Goal: Task Accomplishment & Management: Manage account settings

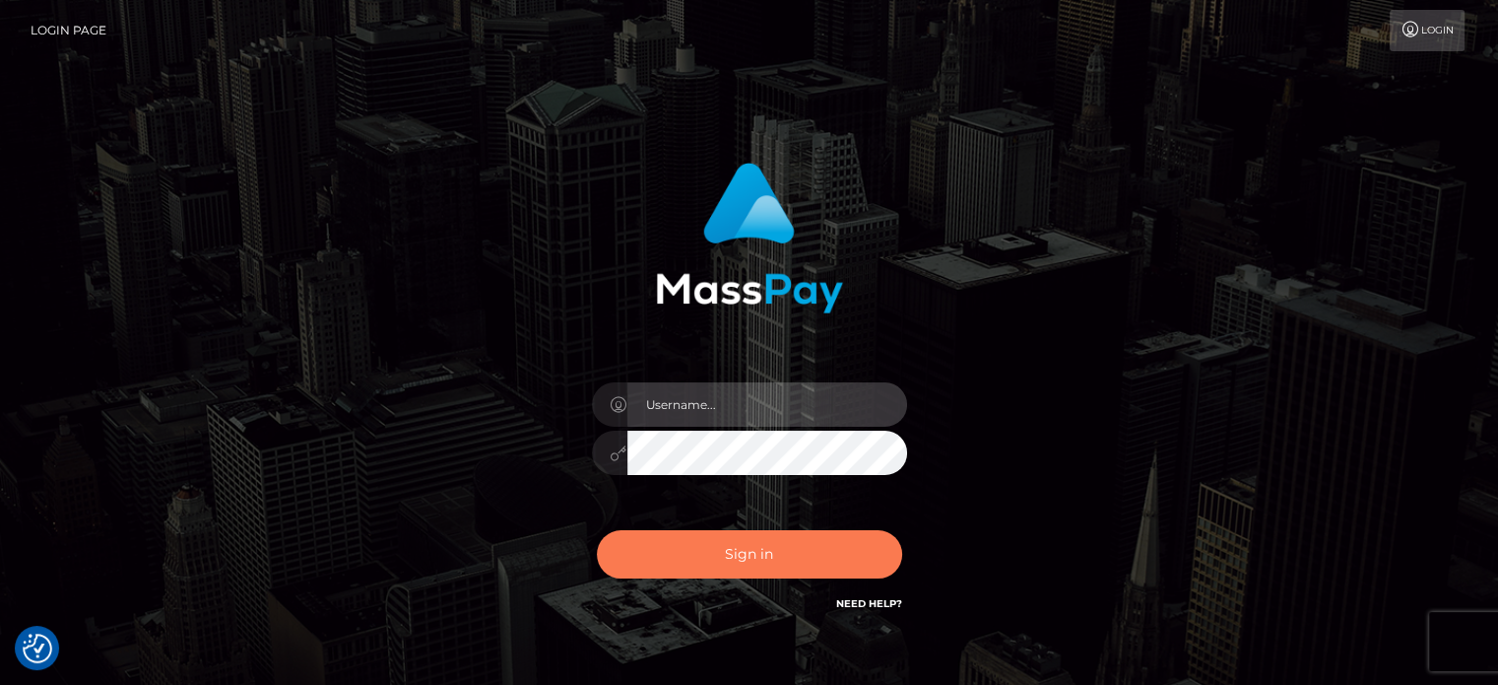
type input "kristy.ai"
click at [808, 541] on button "Sign in" at bounding box center [749, 554] width 305 height 48
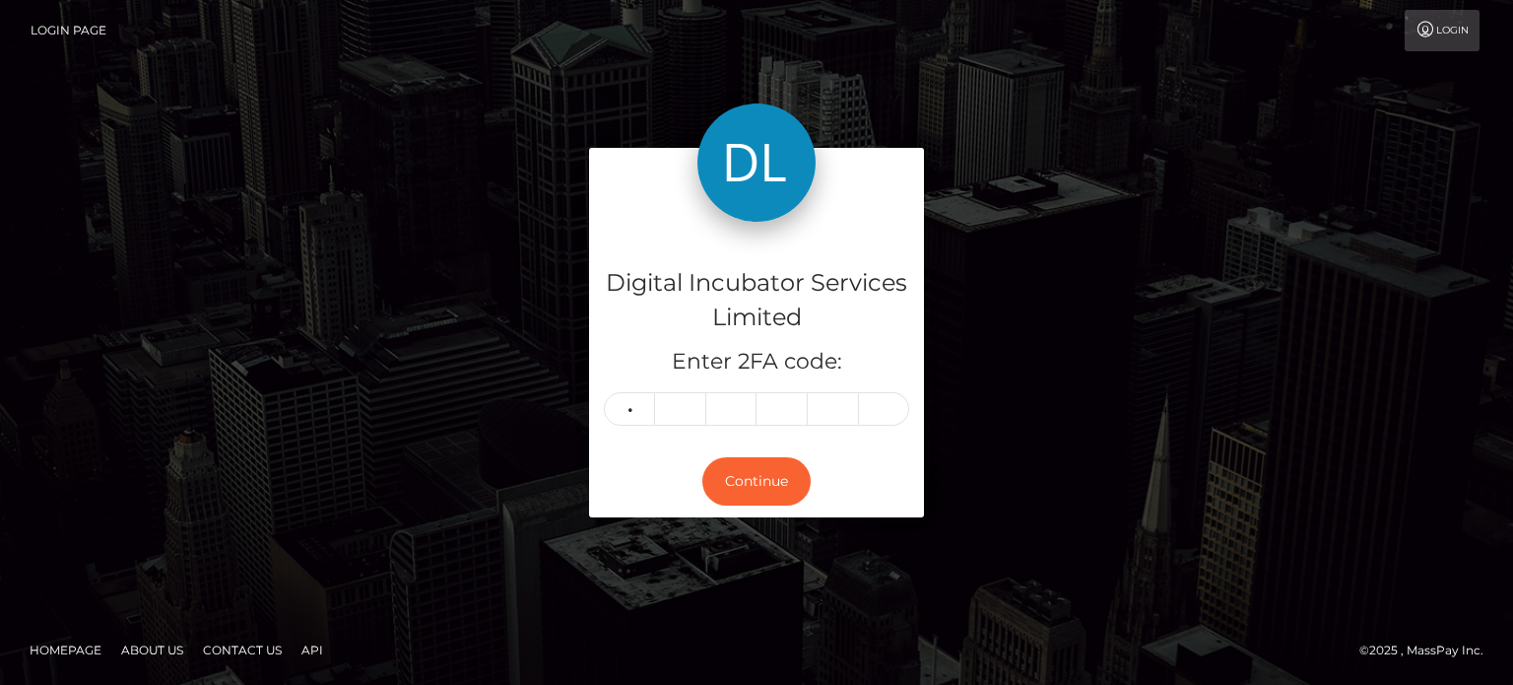
type input "3"
type input "1"
type input "7"
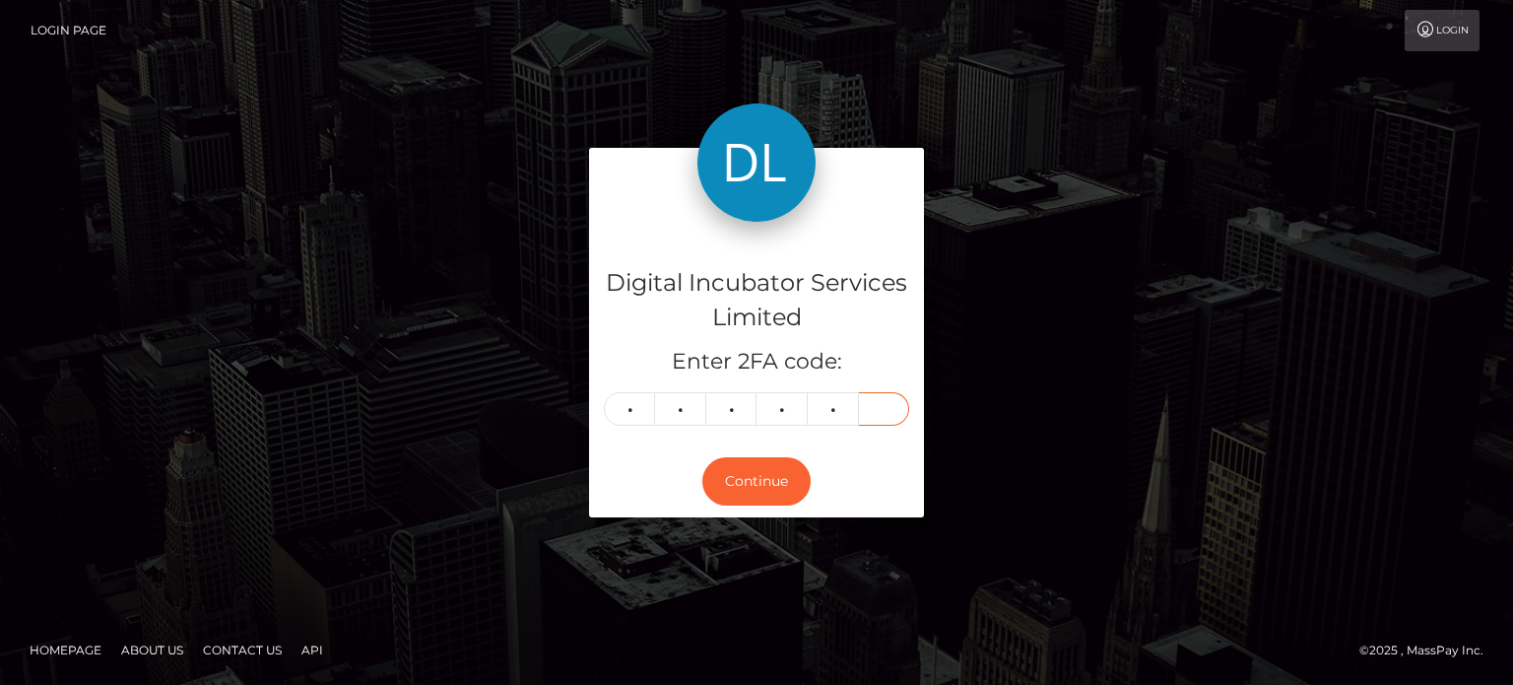
type input "3"
